Goal: Navigation & Orientation: Find specific page/section

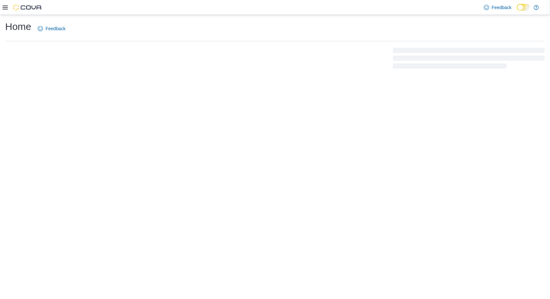
click at [16, 41] on div "Home Feedback" at bounding box center [275, 30] width 540 height 21
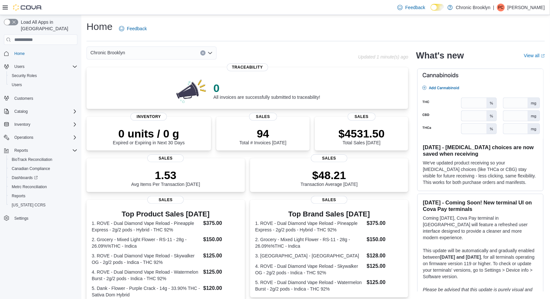
click at [529, 17] on div "Home Feedback Chronic Brooklyn Updated 1 minute(s) ago 0 All invoices are succe…" at bounding box center [315, 231] width 469 height 433
click at [529, 7] on p "[PERSON_NAME]" at bounding box center [526, 8] width 37 height 8
click at [501, 65] on span "Sign Out" at bounding box center [503, 64] width 18 height 7
